Goal: Task Accomplishment & Management: Complete application form

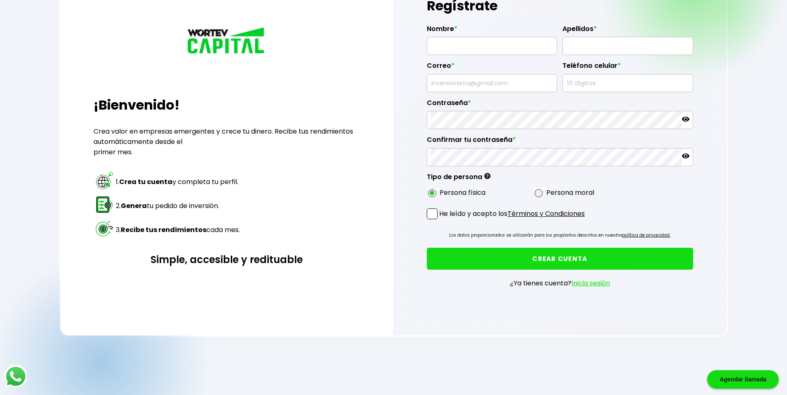
scroll to position [60, 0]
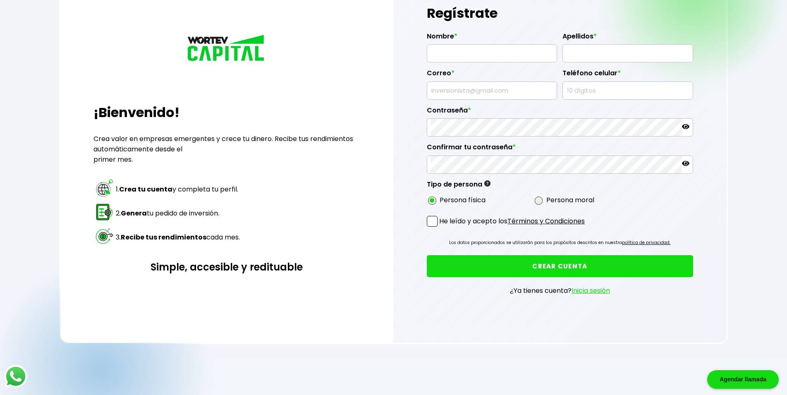
click at [433, 224] on span at bounding box center [432, 221] width 11 height 11
click at [441, 227] on input "He leído y acepto los Términos y Condiciones" at bounding box center [441, 227] width 0 height 0
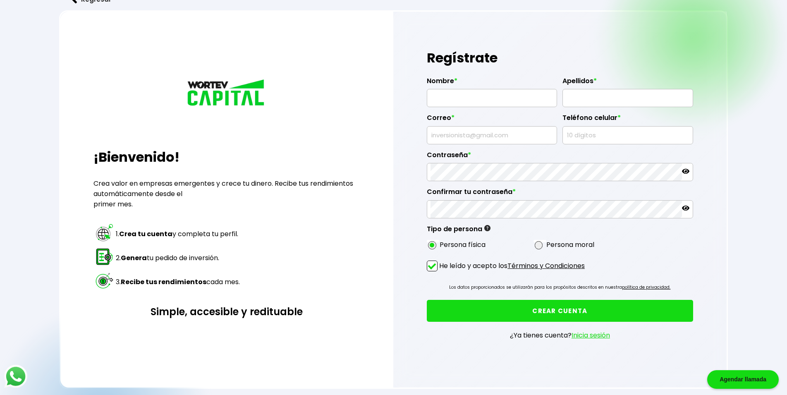
scroll to position [0, 0]
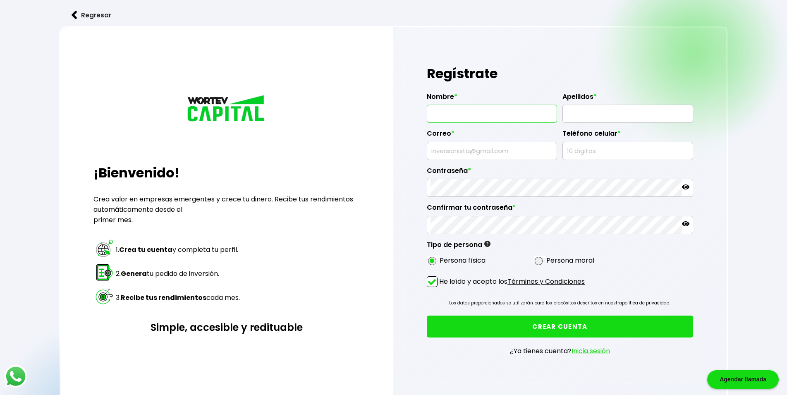
click at [469, 116] on input "text" at bounding box center [491, 113] width 123 height 17
type input "[PERSON_NAME]"
click at [575, 120] on input "text" at bounding box center [627, 113] width 123 height 17
type input "[PERSON_NAME]"
click at [479, 149] on input "text" at bounding box center [491, 150] width 123 height 17
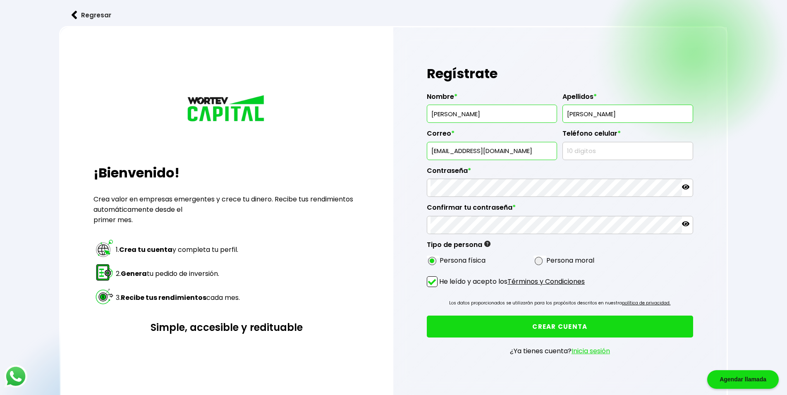
type input "[EMAIL_ADDRESS][DOMAIN_NAME]"
click at [588, 155] on input "text" at bounding box center [627, 150] width 123 height 17
type input "4777272490"
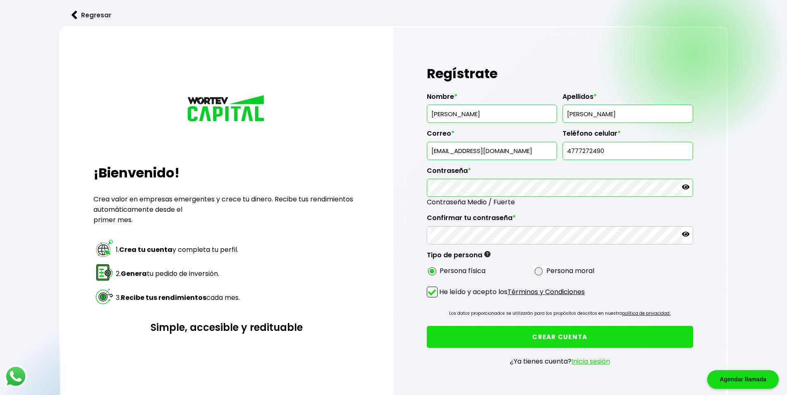
click at [686, 186] on icon at bounding box center [685, 186] width 7 height 5
click at [686, 186] on icon at bounding box center [685, 186] width 7 height 7
click at [685, 235] on icon at bounding box center [685, 234] width 7 height 5
click at [683, 234] on icon at bounding box center [685, 234] width 7 height 6
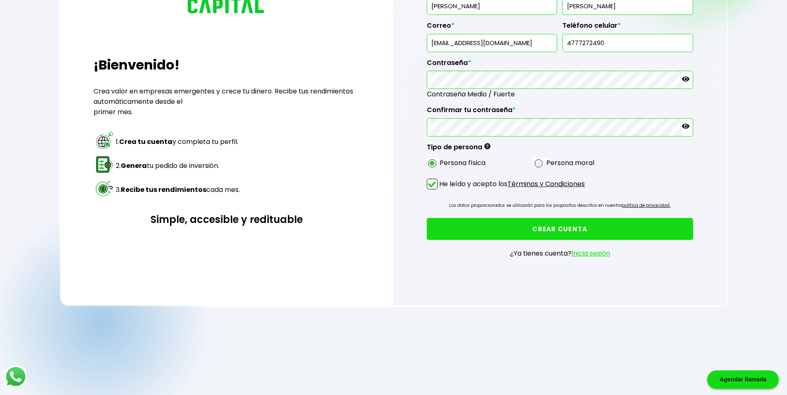
scroll to position [127, 0]
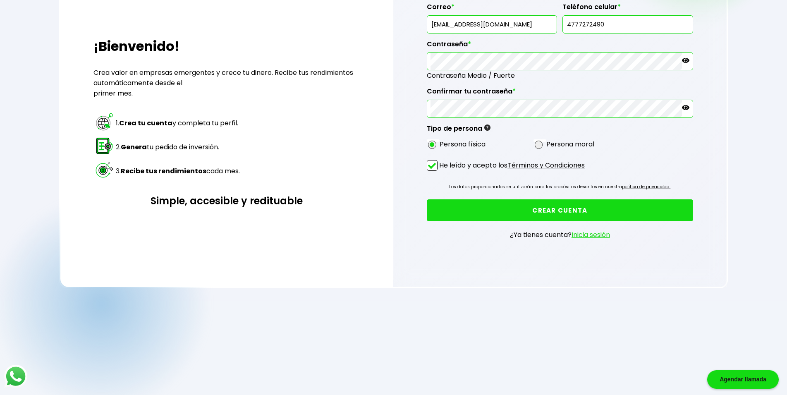
click at [561, 210] on button "CREAR CUENTA" at bounding box center [560, 210] width 266 height 22
